Goal: Task Accomplishment & Management: Complete application form

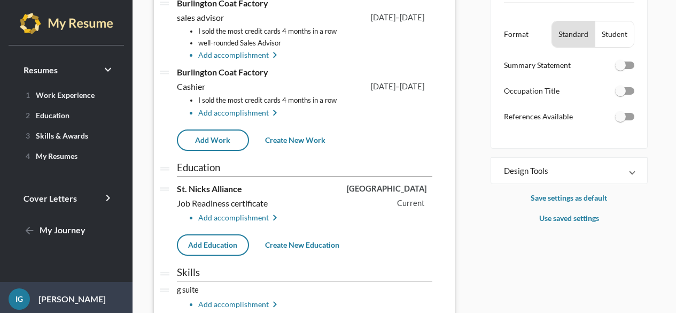
scroll to position [160, 0]
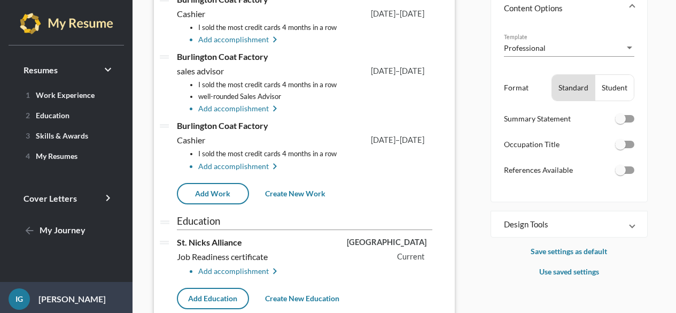
click at [613, 92] on div "Student" at bounding box center [615, 88] width 38 height 26
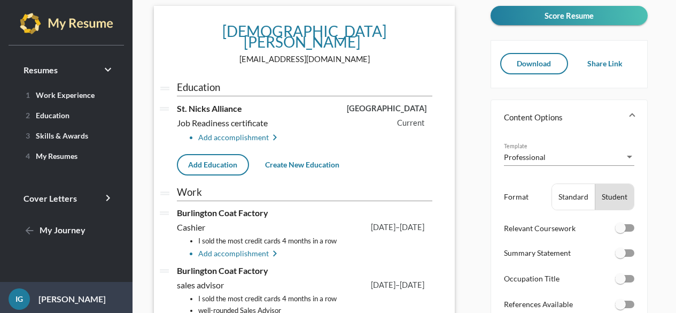
scroll to position [105, 0]
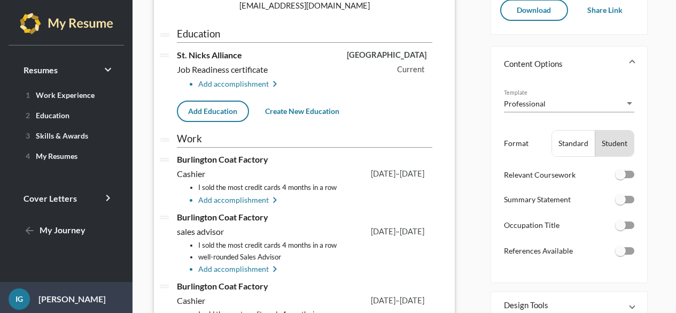
click at [193, 133] on input "Work" at bounding box center [305, 138] width 256 height 11
click at [211, 133] on input "Work" at bounding box center [305, 138] width 256 height 11
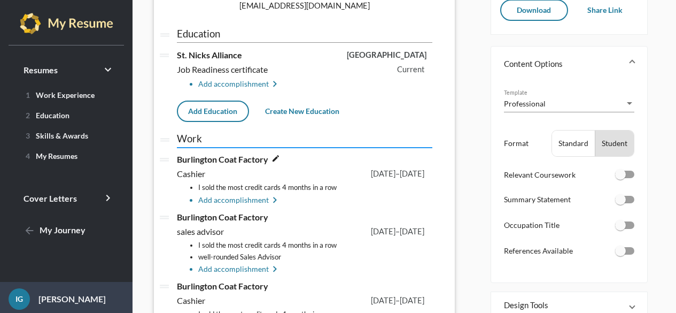
scroll to position [158, 0]
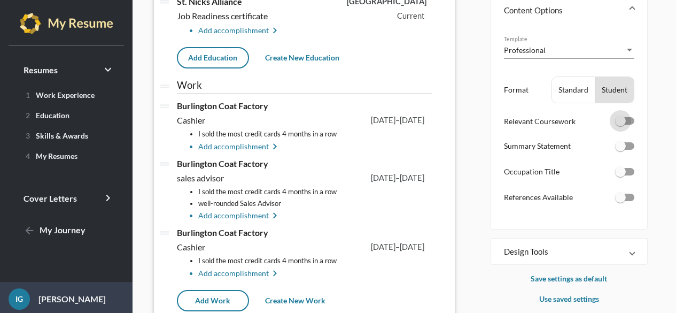
click at [625, 121] on div at bounding box center [620, 120] width 11 height 11
click at [621, 125] on input "checkbox" at bounding box center [620, 125] width 1 height 1
checkbox input "true"
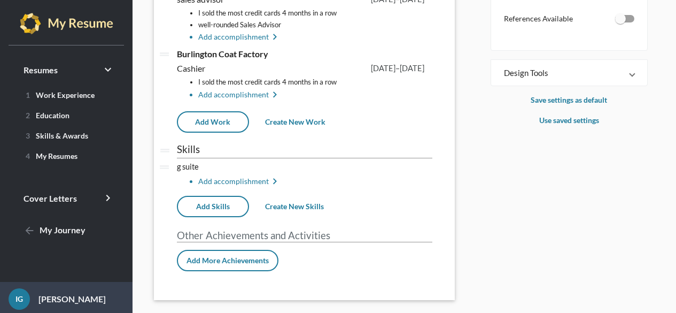
scroll to position [283, 0]
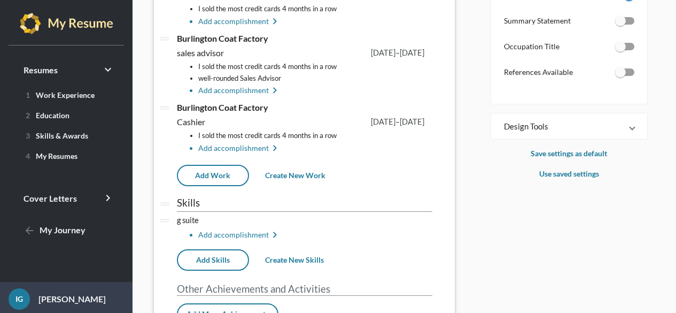
click at [625, 74] on div at bounding box center [620, 72] width 11 height 11
click at [621, 76] on input "checkbox" at bounding box center [620, 76] width 1 height 1
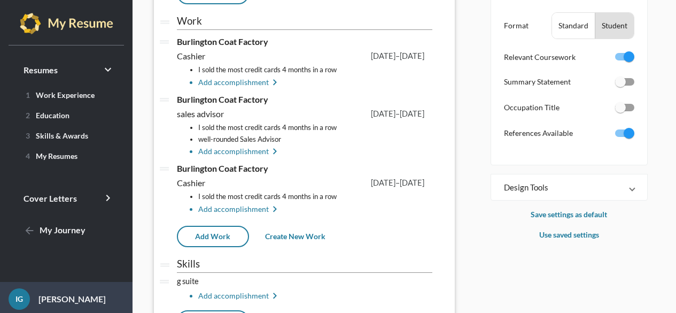
scroll to position [199, 0]
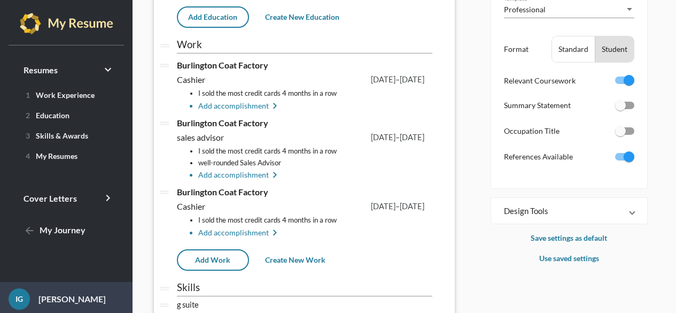
click at [620, 155] on div at bounding box center [624, 156] width 19 height 7
click at [620, 160] on input "checkbox" at bounding box center [620, 160] width 1 height 1
checkbox input "false"
click at [622, 133] on div at bounding box center [620, 131] width 11 height 11
click at [621, 135] on input "checkbox" at bounding box center [620, 135] width 1 height 1
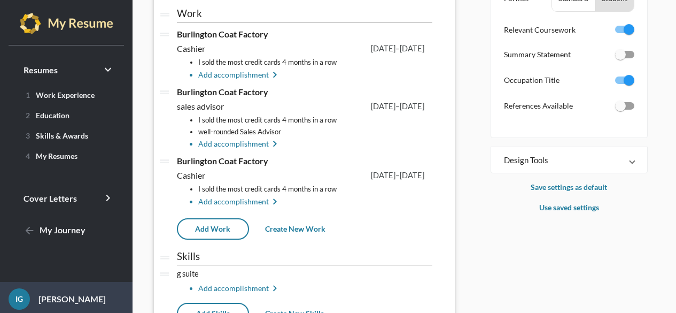
scroll to position [196, 0]
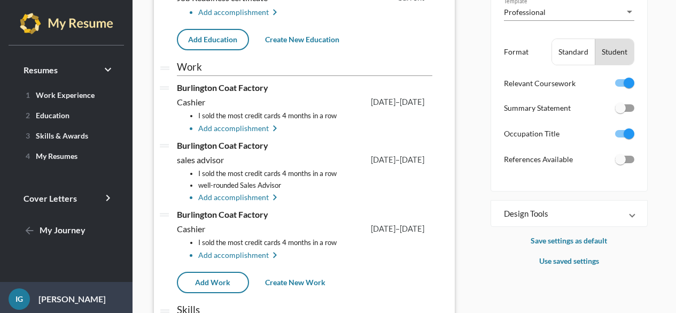
click at [631, 135] on div at bounding box center [629, 133] width 11 height 11
click at [621, 137] on input "checkbox" at bounding box center [620, 137] width 1 height 1
checkbox input "false"
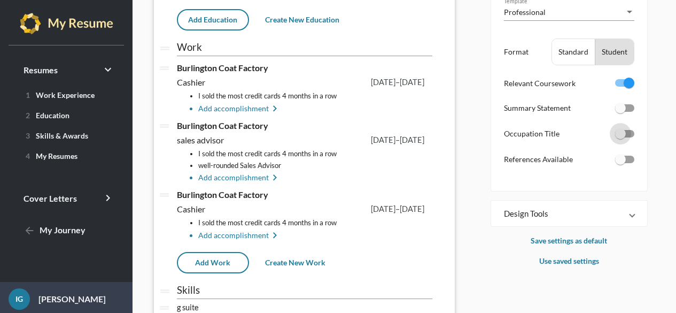
scroll to position [176, 0]
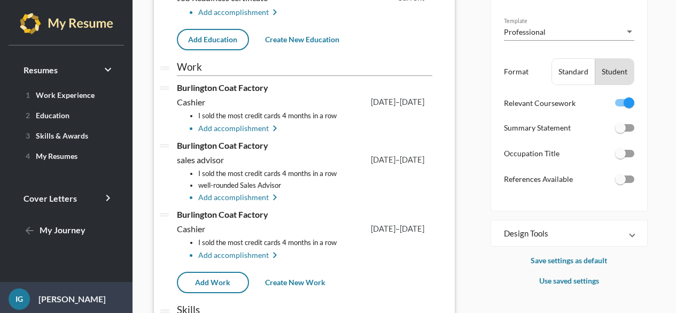
click at [620, 125] on div at bounding box center [620, 127] width 11 height 11
click at [620, 132] on input "checkbox" at bounding box center [620, 132] width 1 height 1
checkbox input "true"
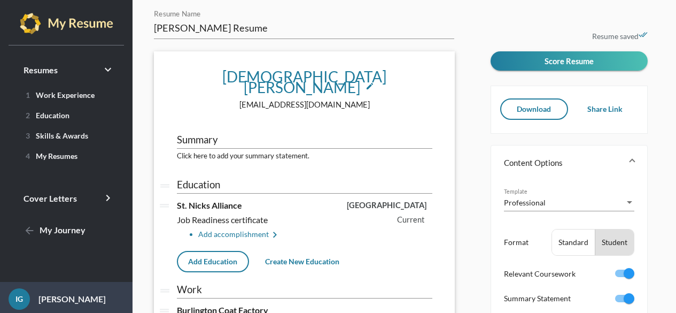
scroll to position [0, 0]
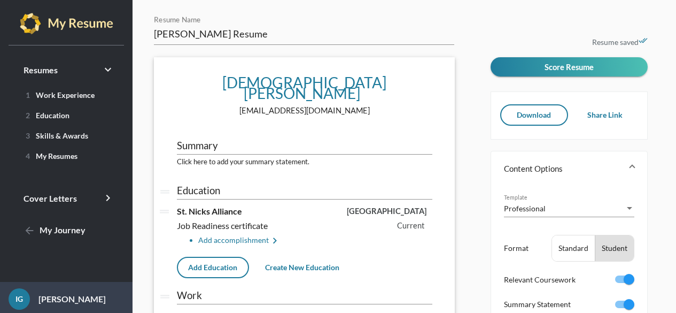
click at [194, 146] on div "Summary" at bounding box center [305, 147] width 256 height 33
click at [195, 152] on div "Summary" at bounding box center [305, 147] width 256 height 33
click at [242, 155] on textarea "Click here to add your summary statement." at bounding box center [305, 167] width 256 height 24
click at [76, 202] on link "Cover Letters keyboard_arrow_right" at bounding box center [66, 199] width 107 height 26
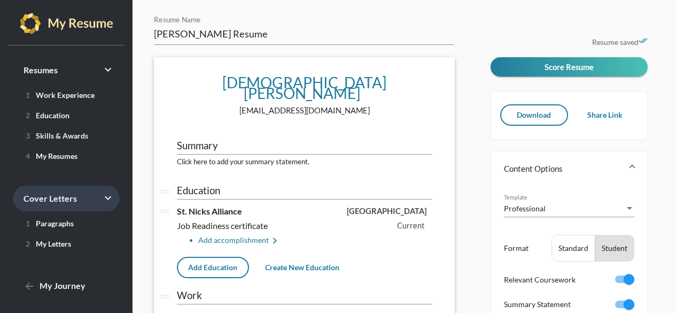
click at [76, 202] on link "Cover Letters keyboard_arrow_right" at bounding box center [66, 199] width 107 height 26
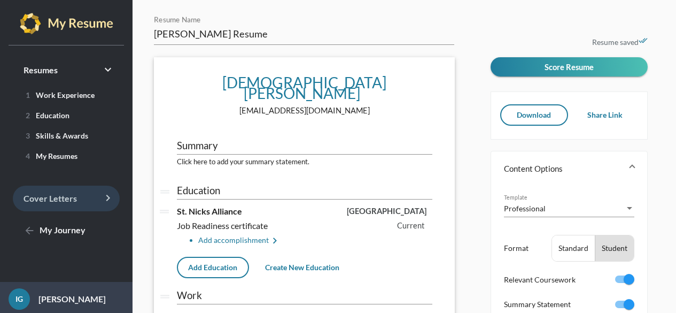
click at [76, 202] on link "Cover Letters keyboard_arrow_right" at bounding box center [66, 199] width 107 height 26
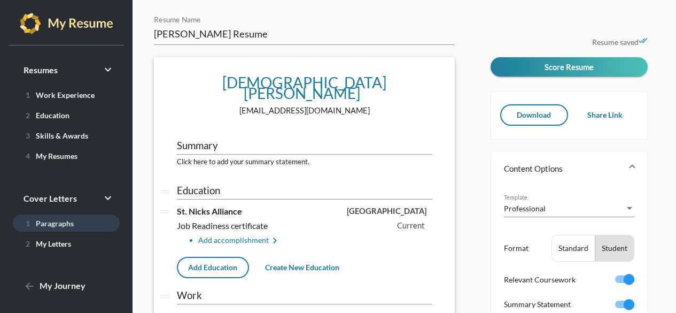
click at [58, 228] on span "1 Paragraphs" at bounding box center [47, 223] width 52 height 9
